Goal: Task Accomplishment & Management: Manage account settings

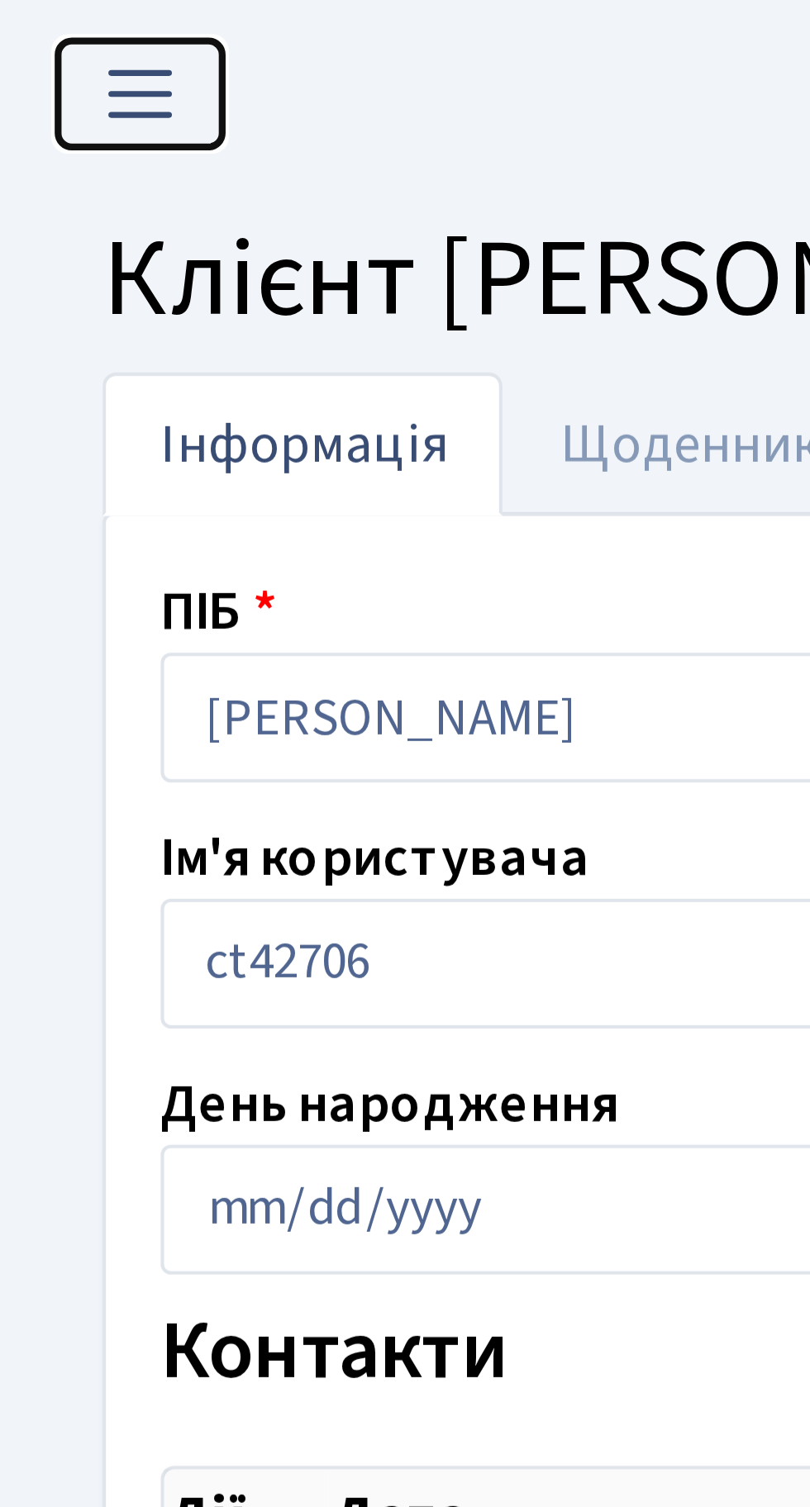
click at [28, 17] on span "Переключити навігацію" at bounding box center [33, 22] width 25 height 19
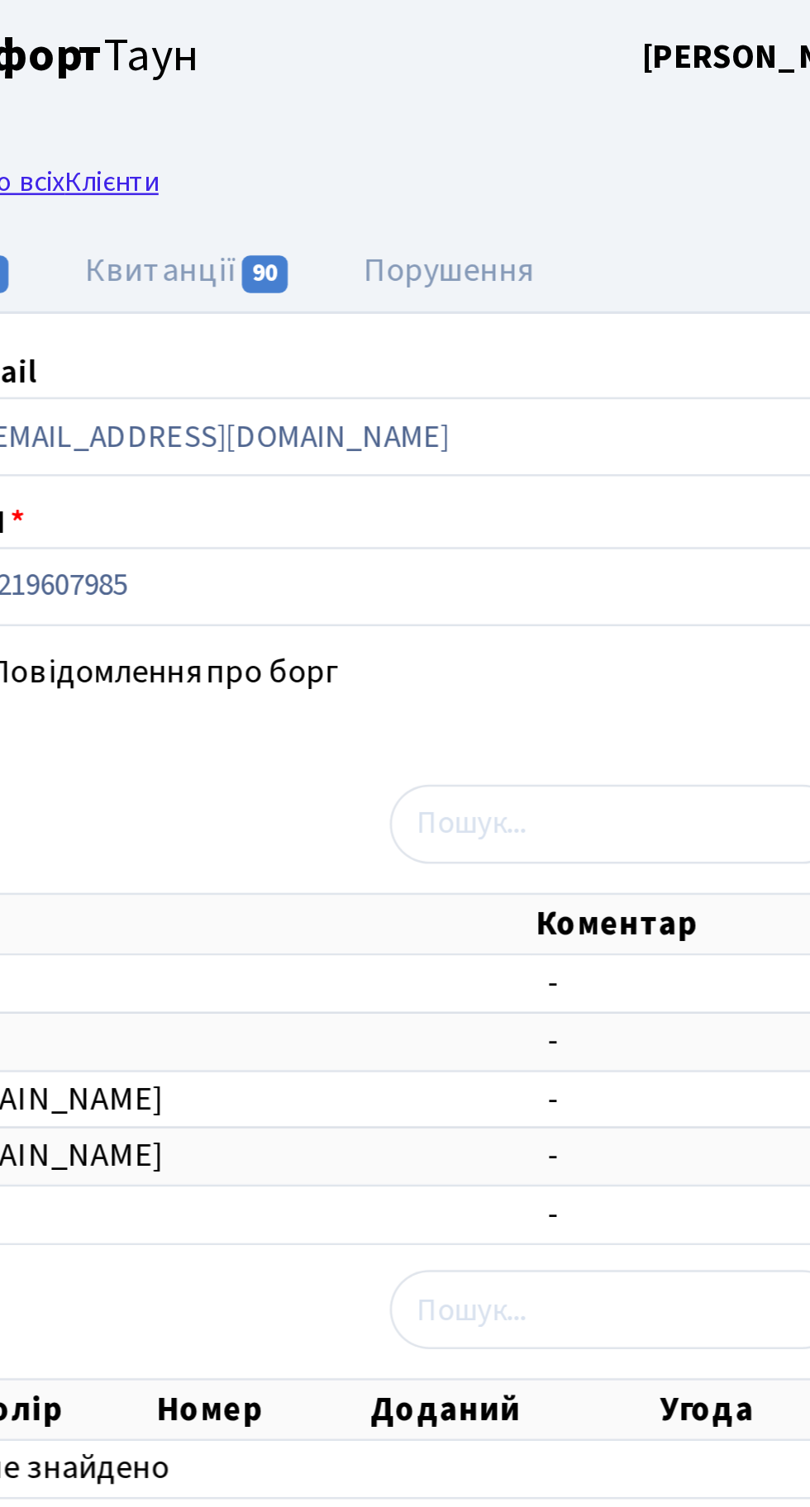
click at [498, 73] on link "Назад до всіх Клієнти" at bounding box center [441, 72] width 113 height 16
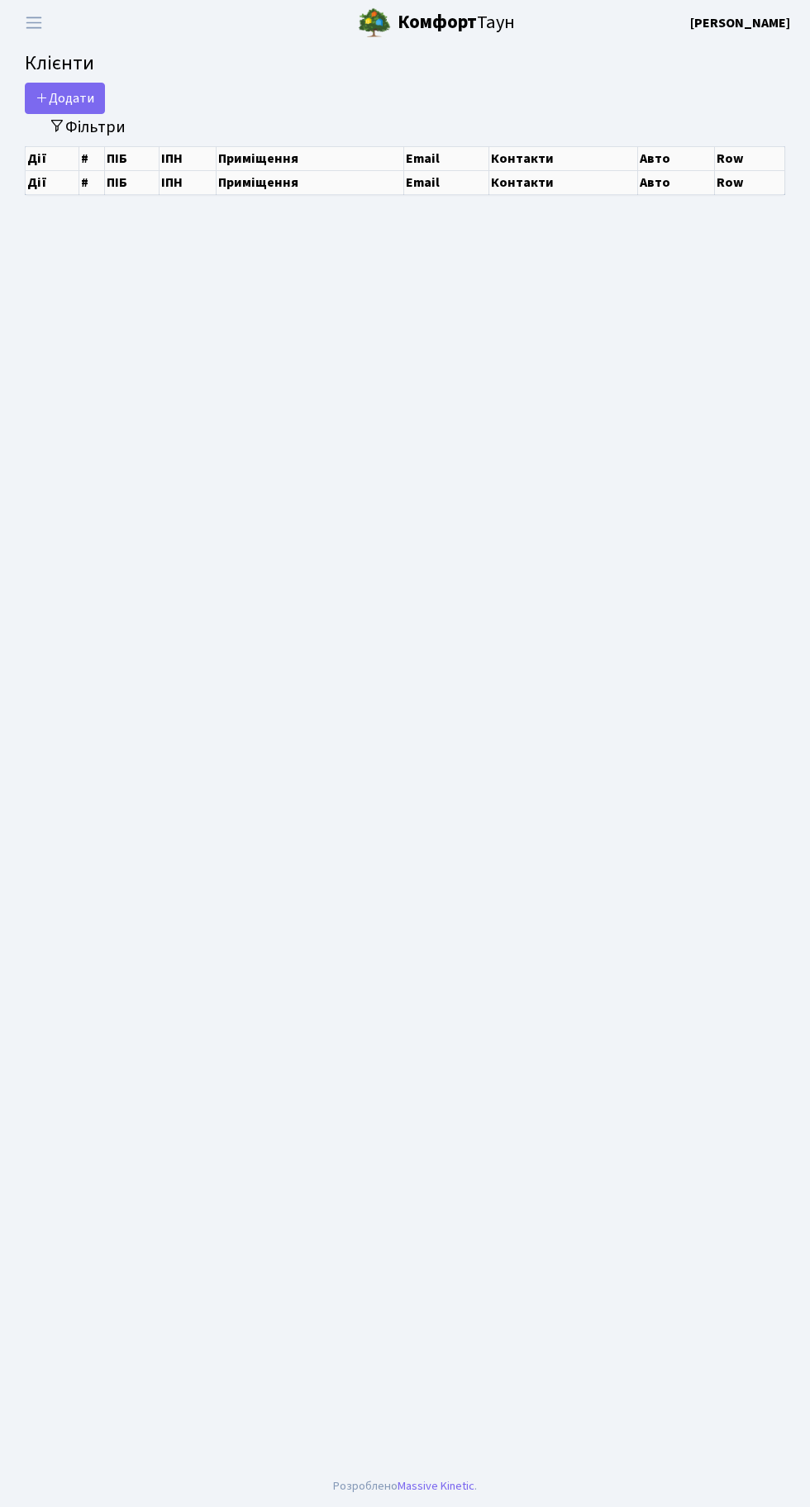
select select "25"
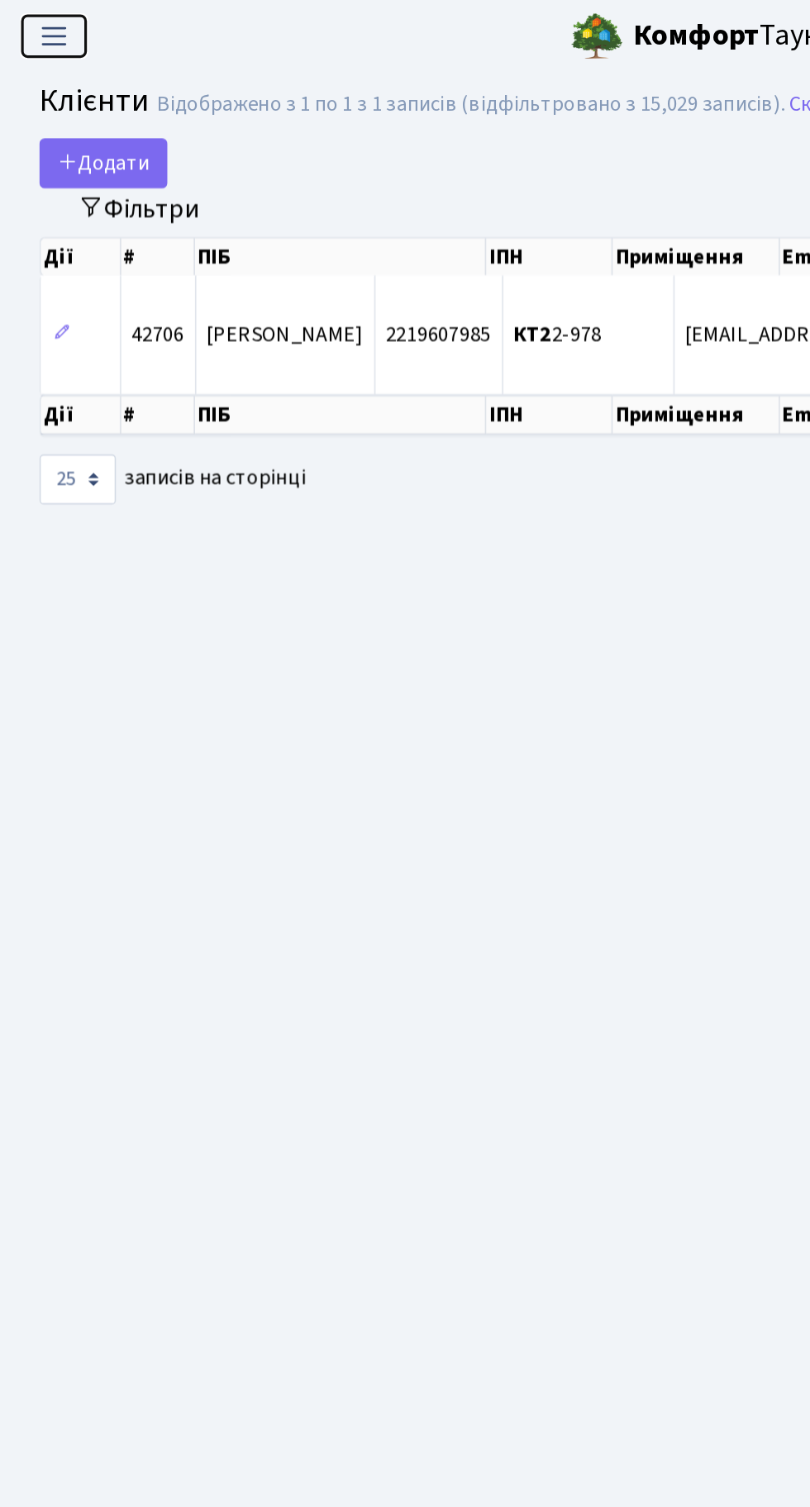
click at [28, 15] on span "Переключити навігацію" at bounding box center [33, 22] width 25 height 19
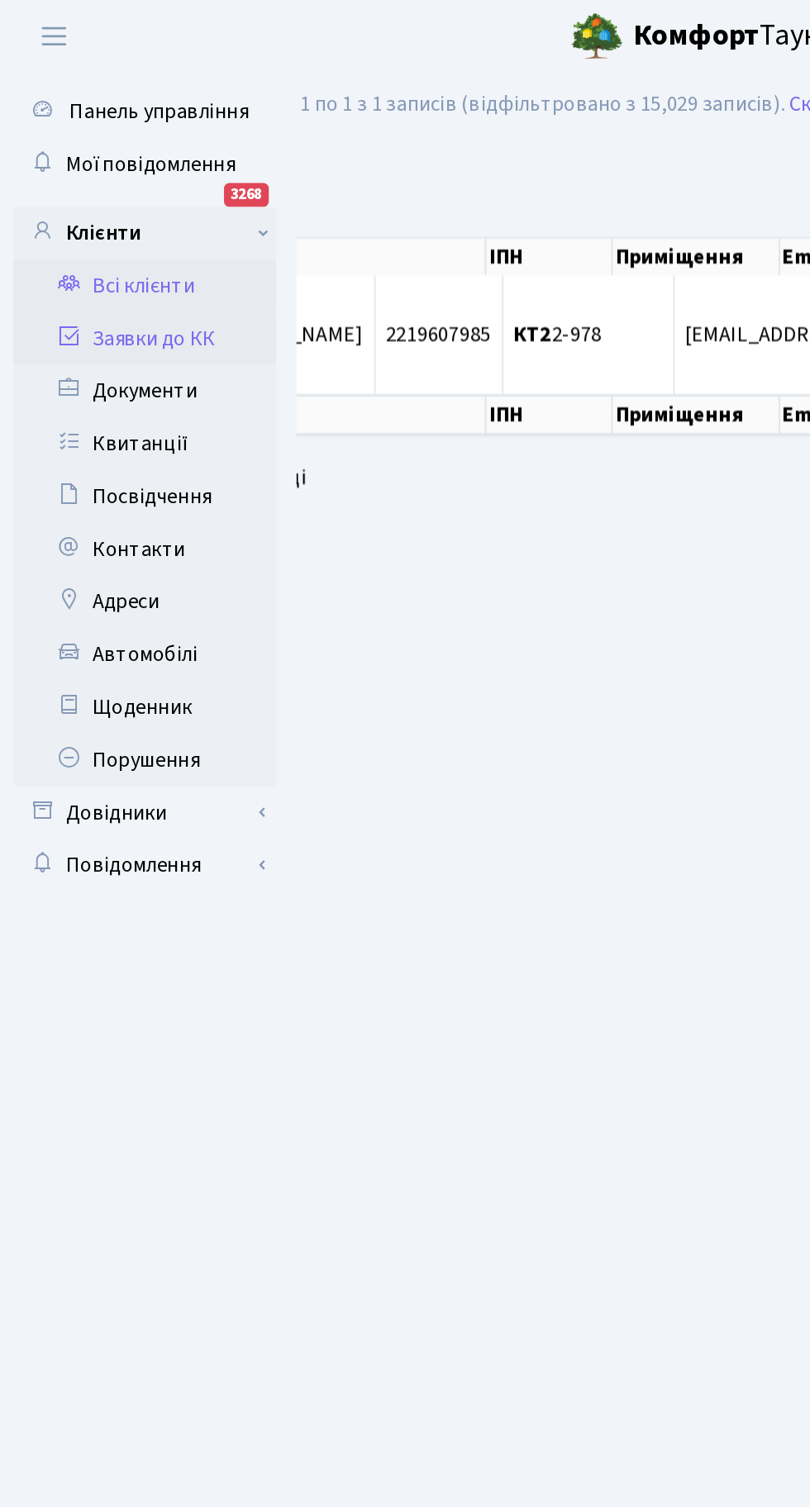
click at [88, 210] on link "Заявки до КК" at bounding box center [90, 212] width 165 height 33
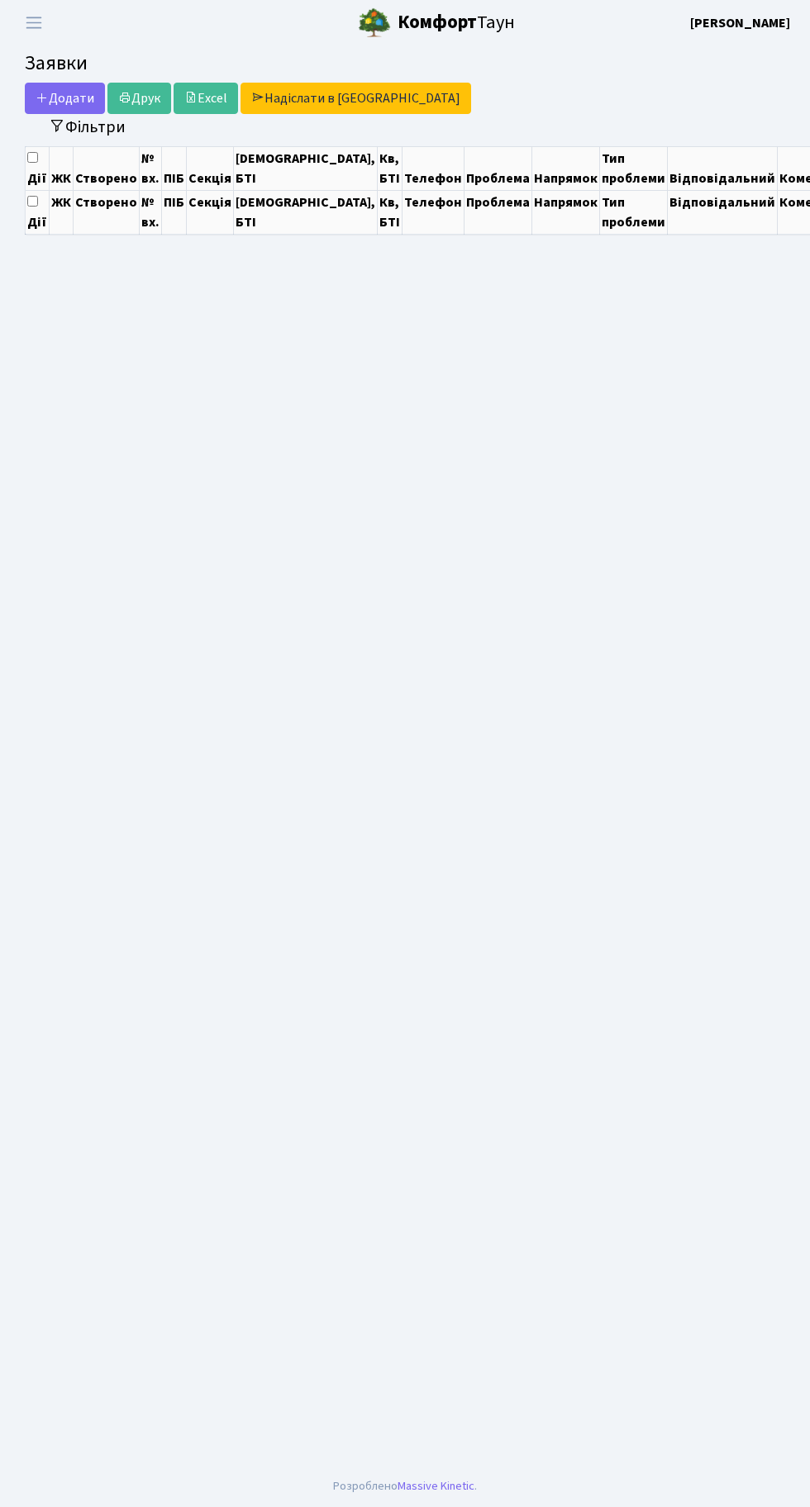
select select "25"
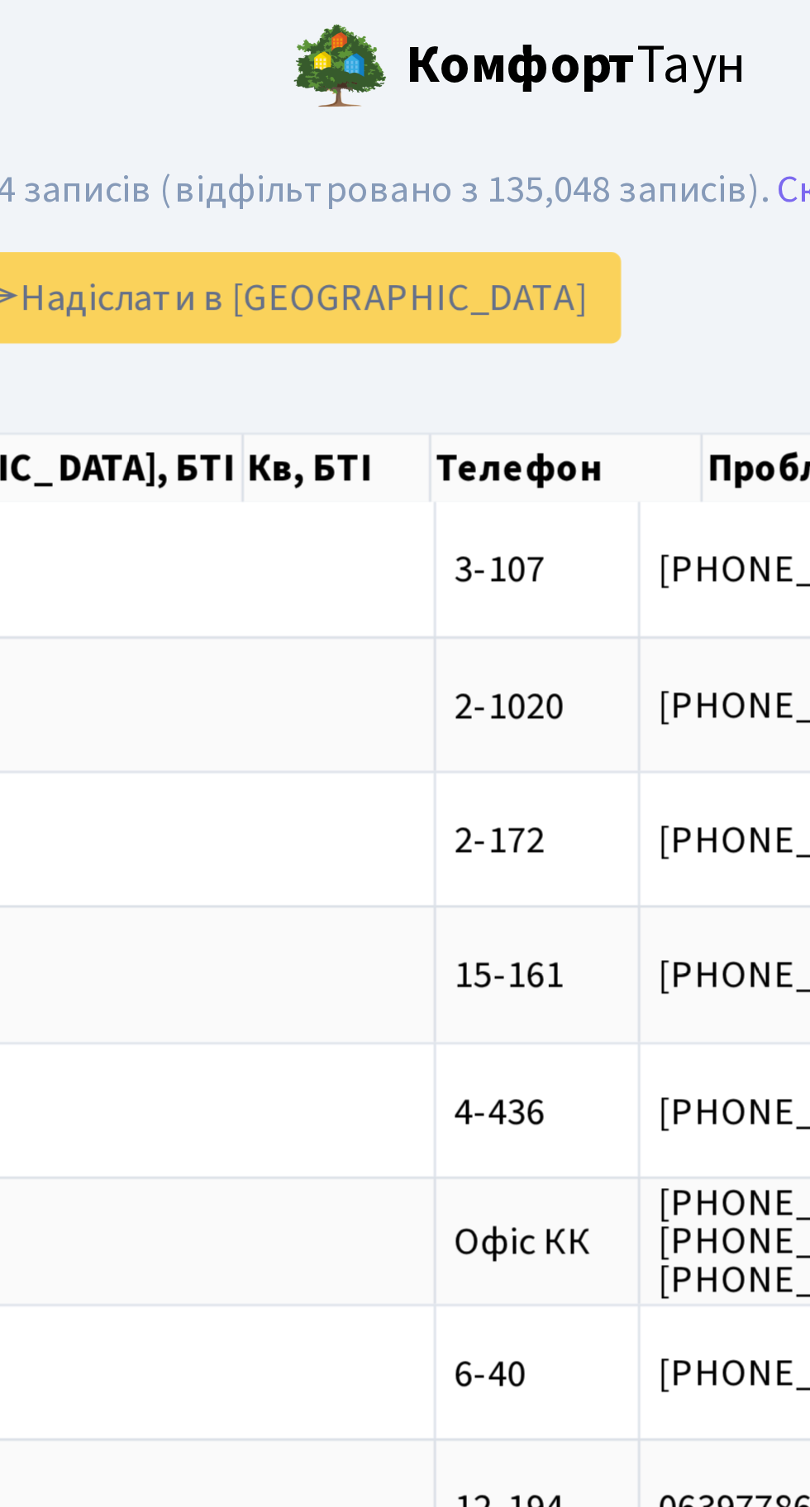
scroll to position [0, 311]
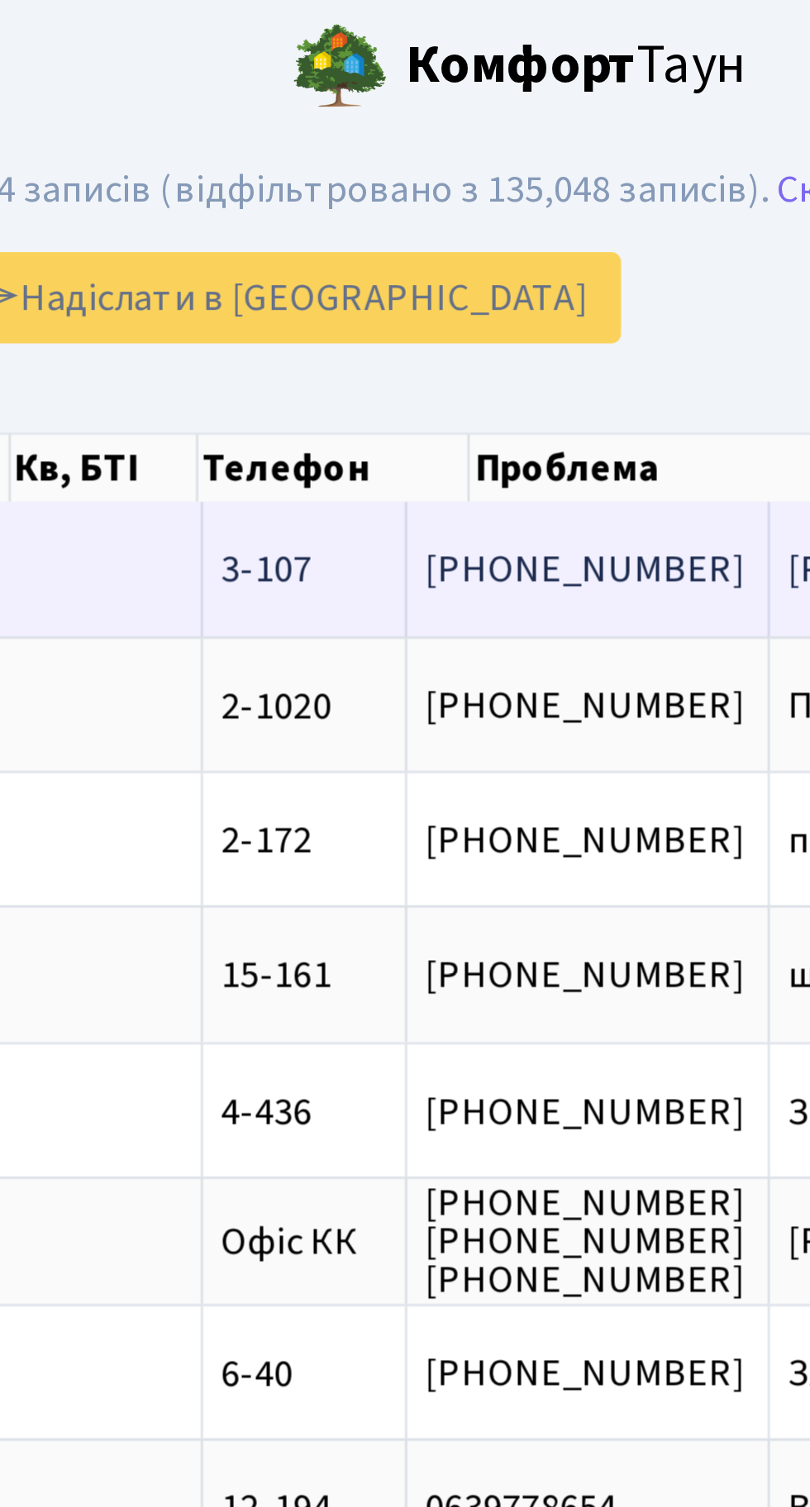
click at [529, 191] on span "Березнева 16, к[...]" at bounding box center [600, 196] width 143 height 18
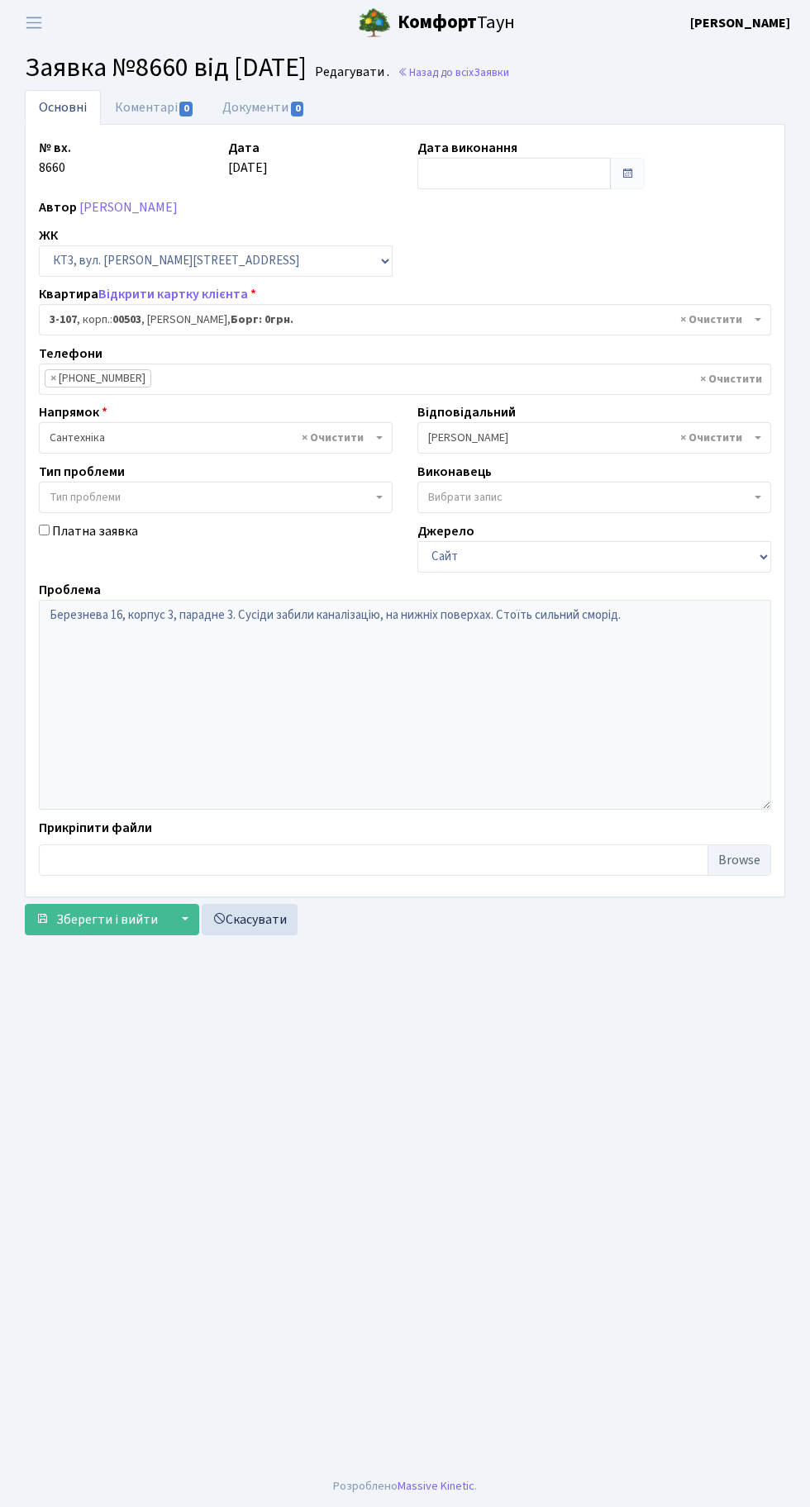
select select "16416"
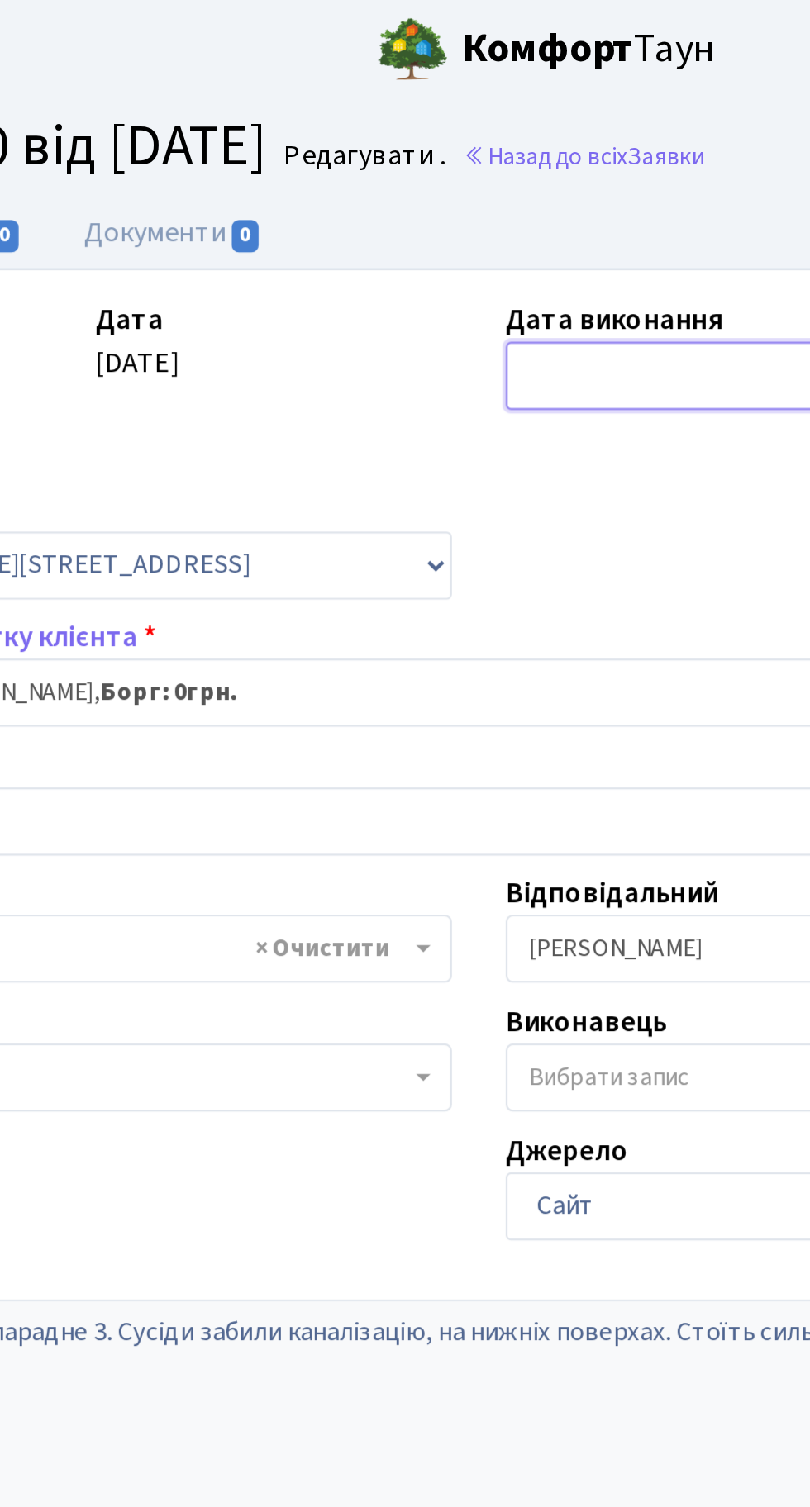
click at [451, 164] on input "text" at bounding box center [513, 173] width 193 height 31
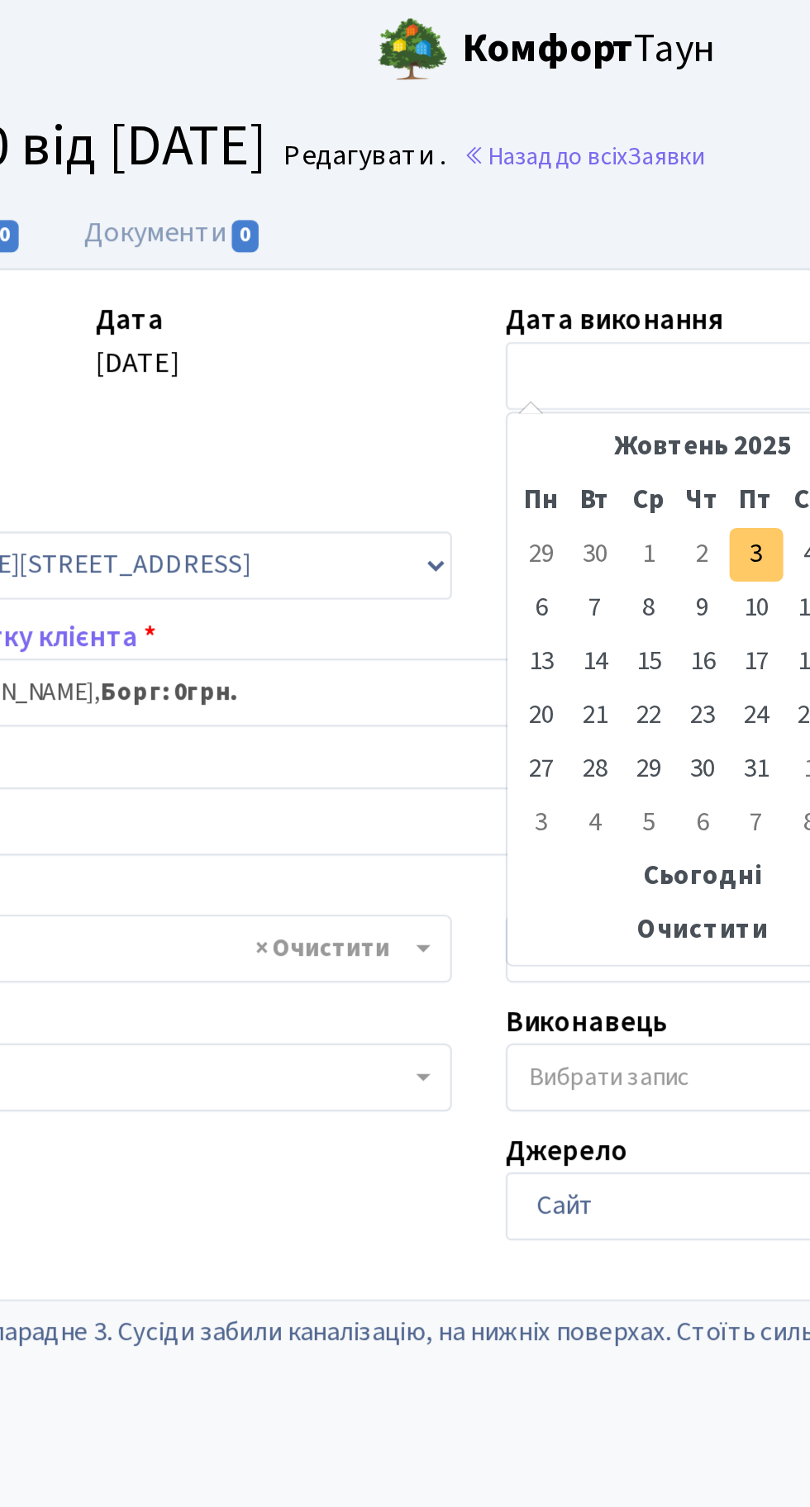
click at [532, 252] on td "3" at bounding box center [532, 256] width 25 height 25
type input "[DATE]"
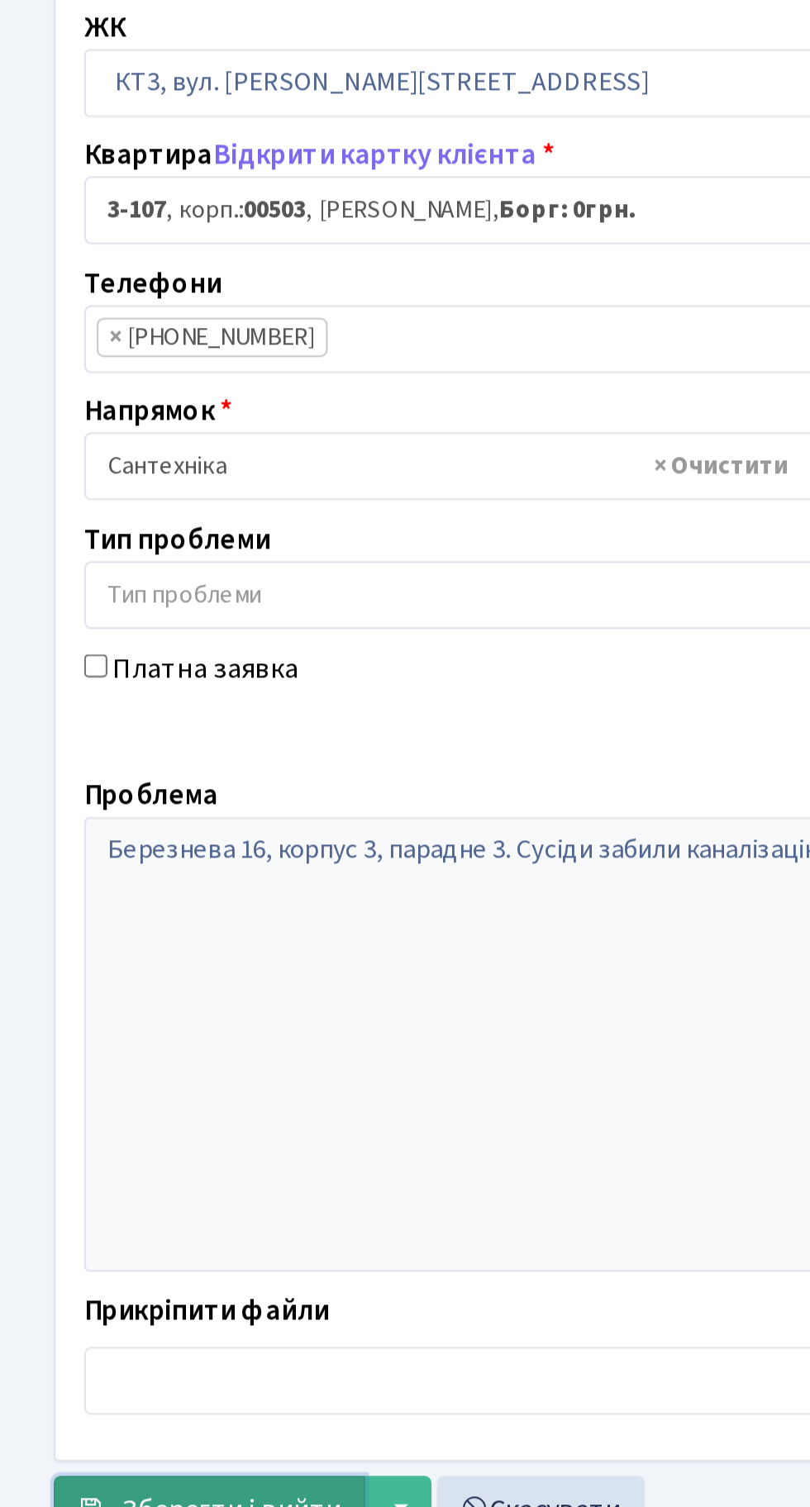
click at [82, 911] on span "Зберегти і вийти" at bounding box center [107, 919] width 102 height 18
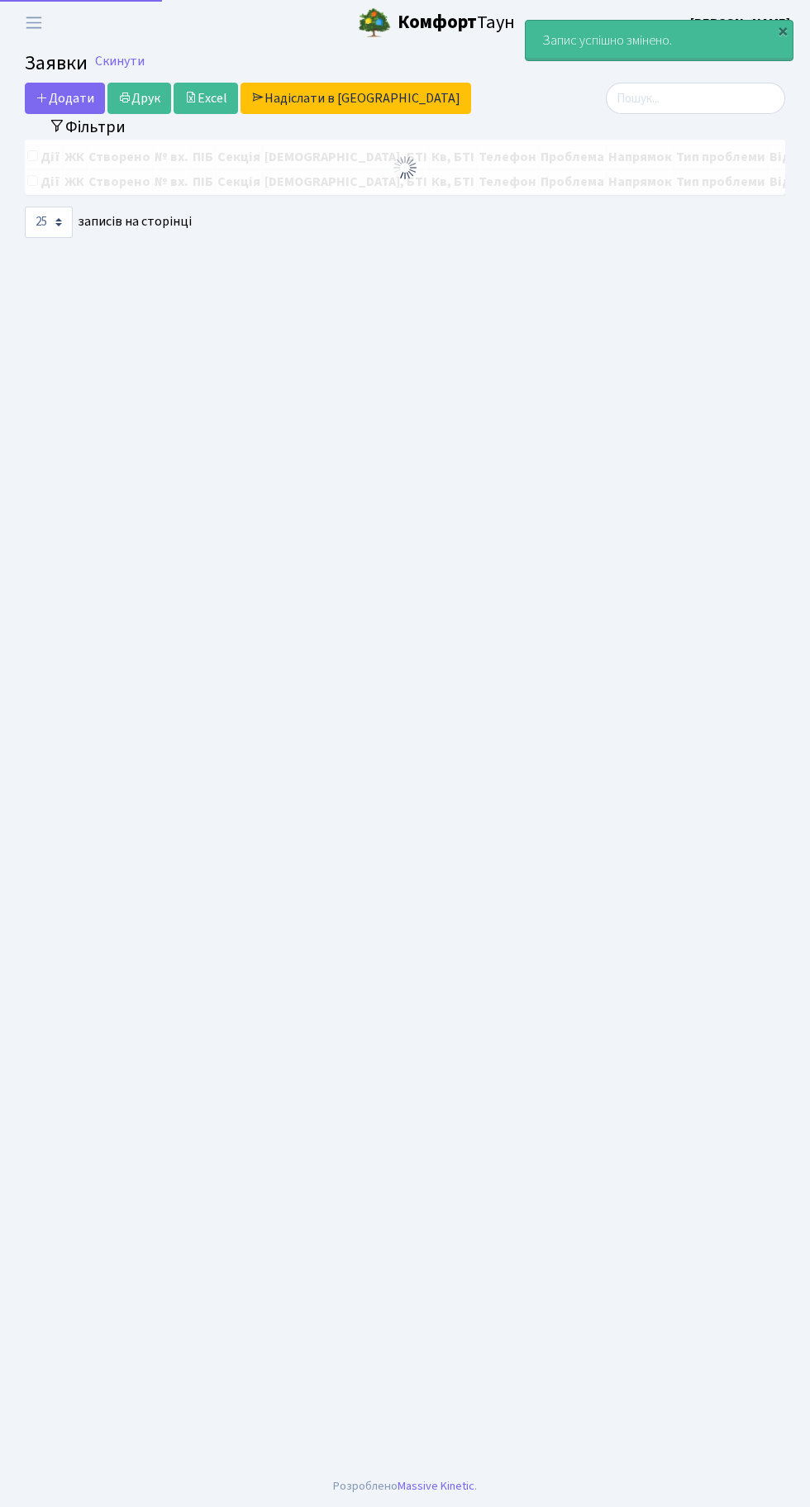
select select "25"
